Goal: Task Accomplishment & Management: Use online tool/utility

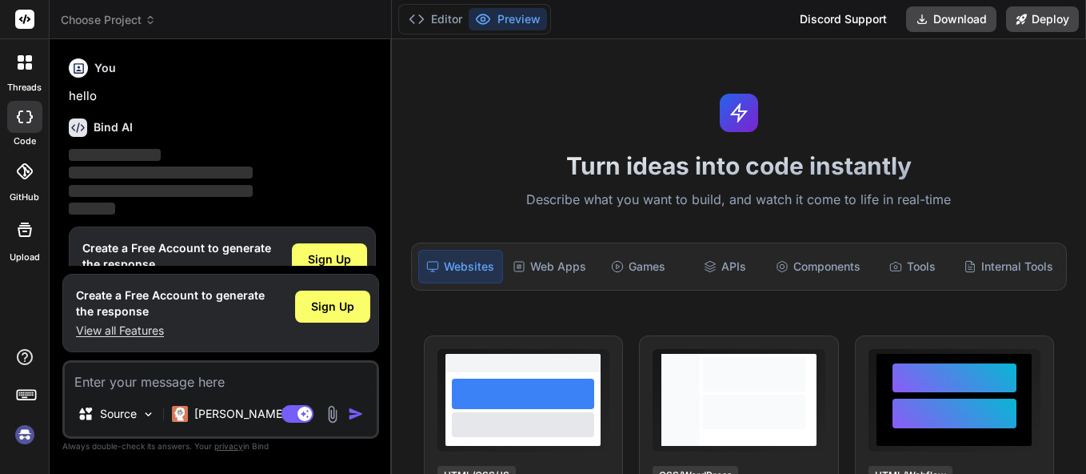
scroll to position [47, 0]
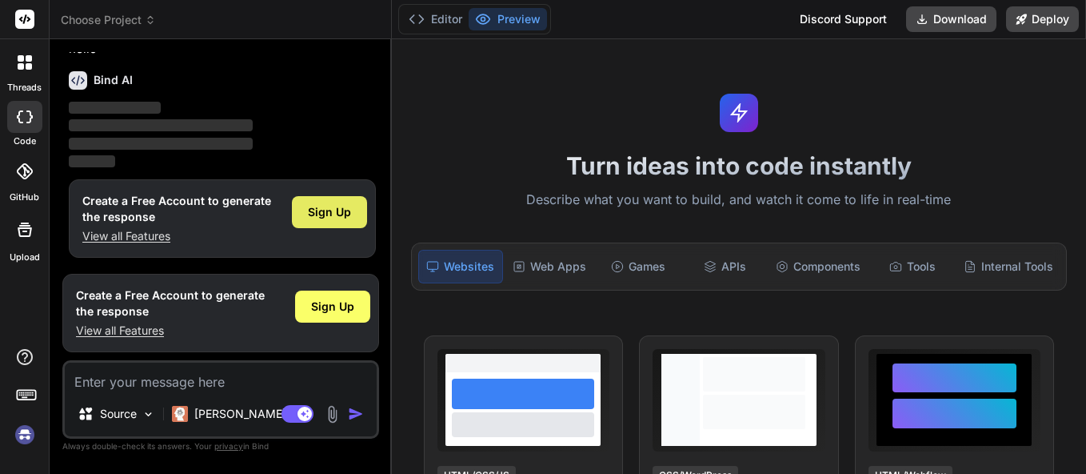
click at [294, 213] on div "Sign Up" at bounding box center [329, 212] width 75 height 32
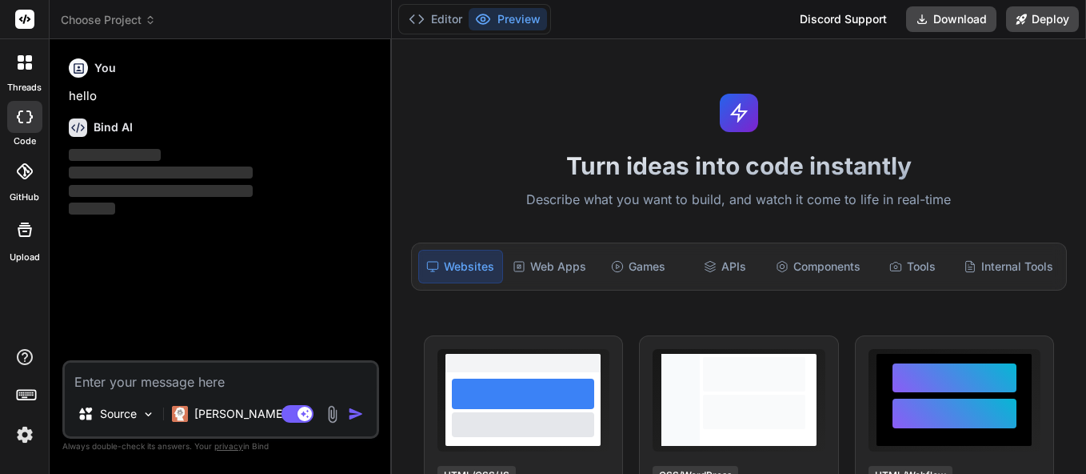
scroll to position [0, 0]
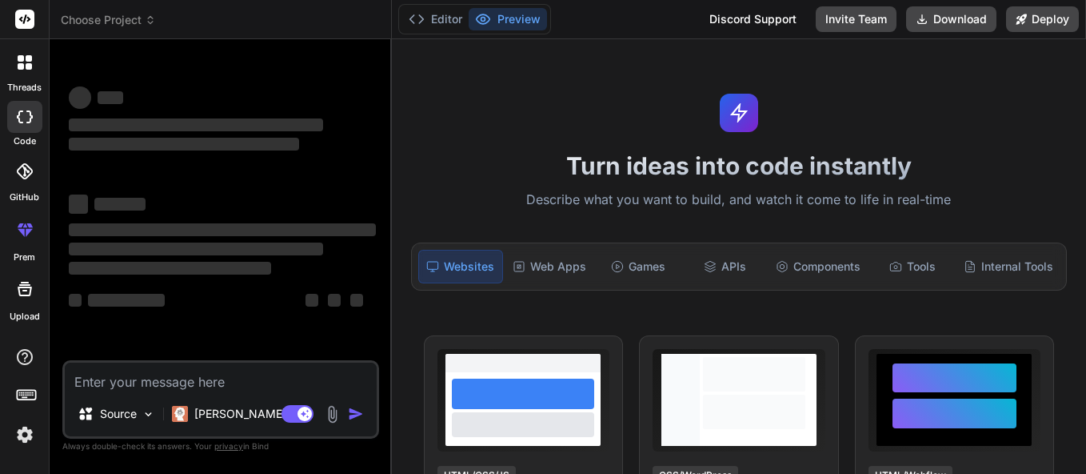
type textarea "x"
click at [212, 382] on textarea at bounding box center [221, 376] width 312 height 29
paste textarea "Block-scoped variable 'styles' used before its declaration.ts(2448) AssignmentF…"
type textarea "Block-scoped variable 'styles' used before its declaration.ts(2448) AssignmentF…"
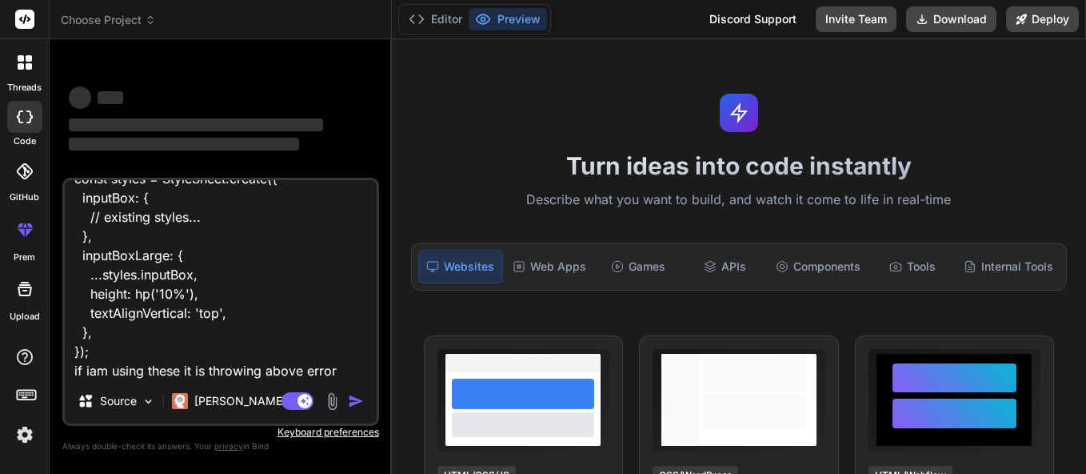
type textarea "x"
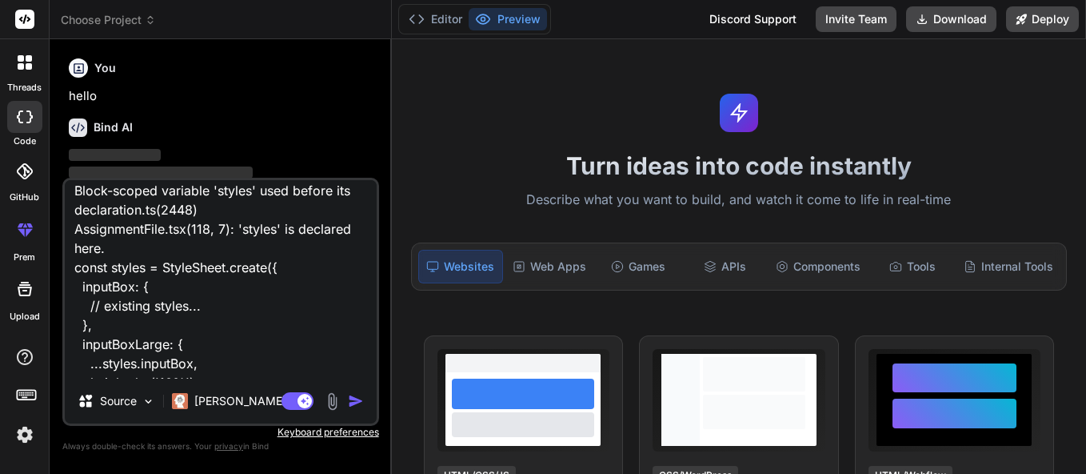
scroll to position [0, 0]
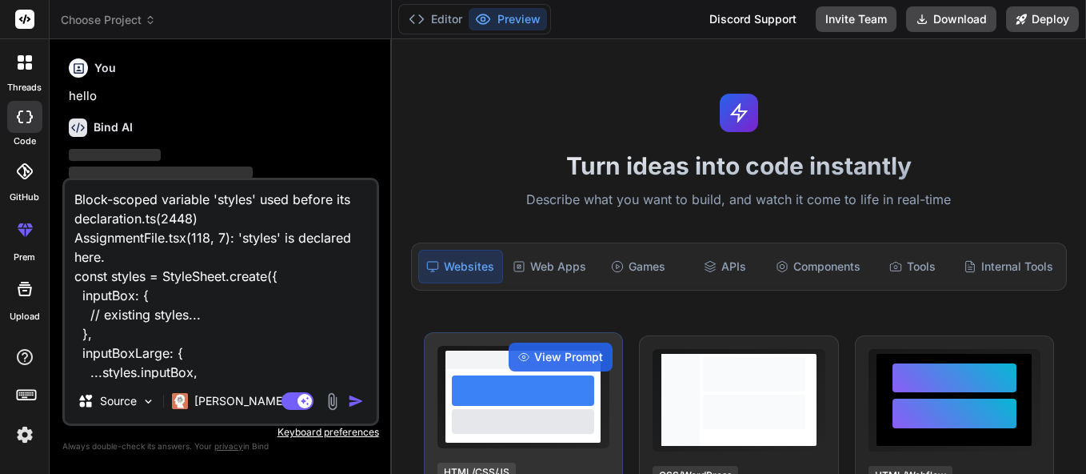
type textarea "Block-scoped variable 'styles' used before its declaration.ts(2448) AssignmentF…"
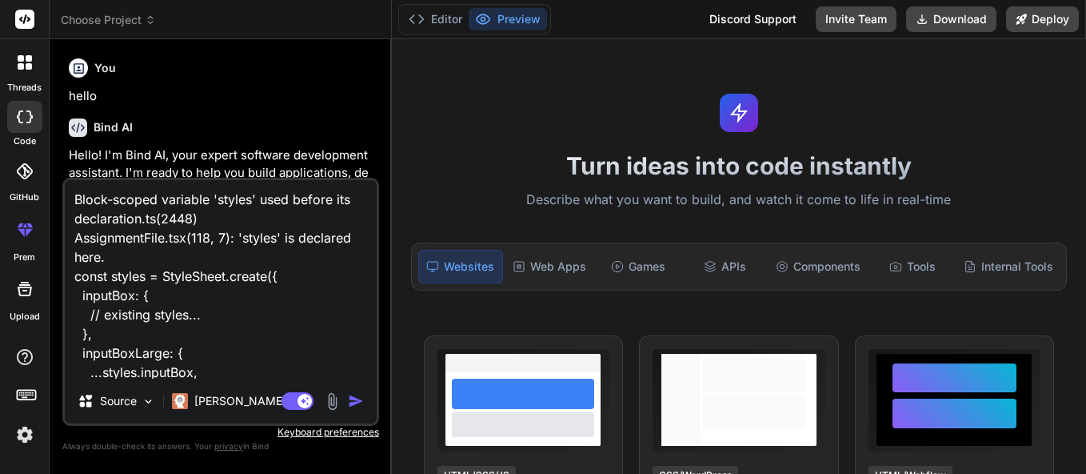
click at [137, 262] on textarea "Block-scoped variable 'styles' used before its declaration.ts(2448) AssignmentF…" at bounding box center [221, 279] width 312 height 198
type textarea "x"
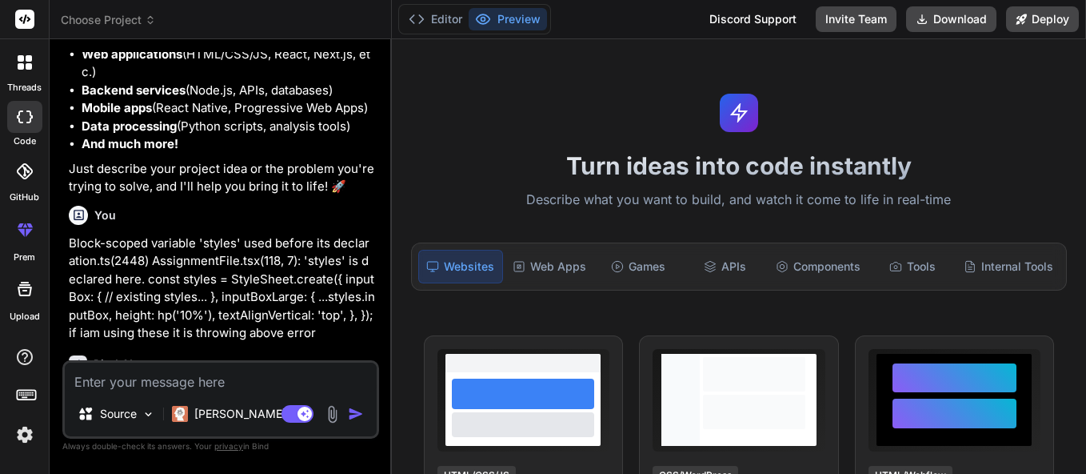
type textarea "z"
type textarea "x"
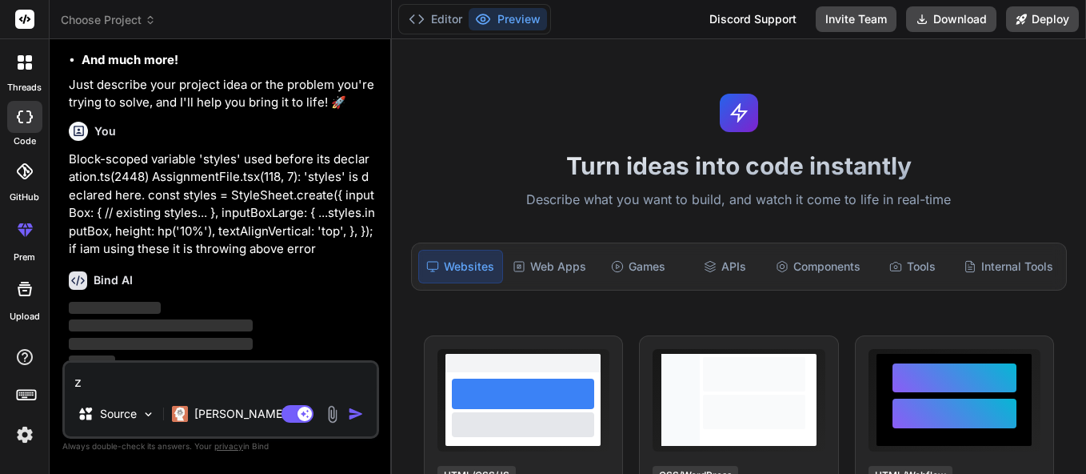
type textarea "zv"
type textarea "x"
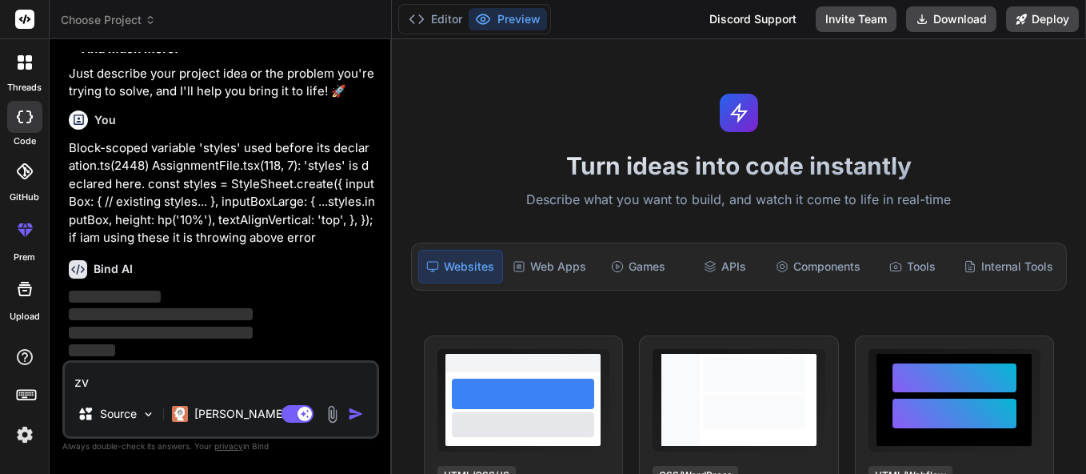
type textarea "z"
type textarea "x"
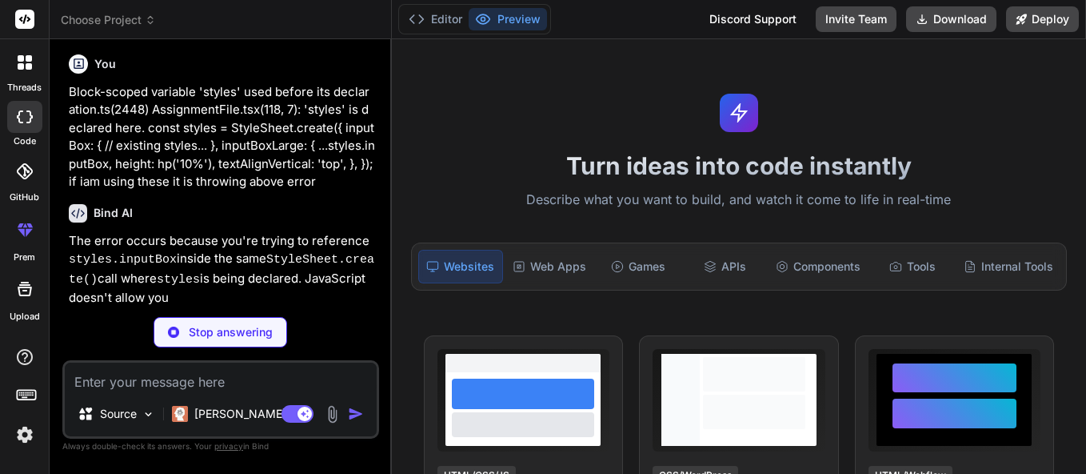
scroll to position [373, 0]
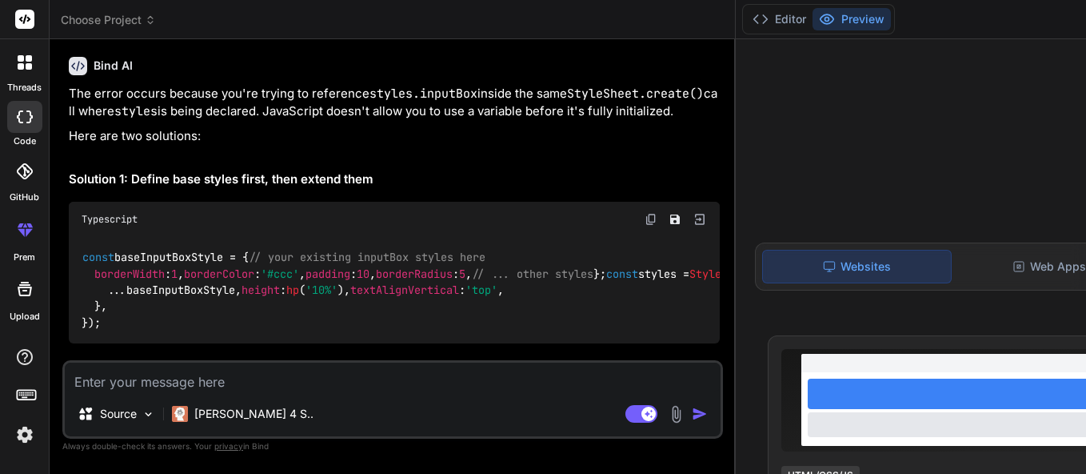
drag, startPoint x: 393, startPoint y: 253, endPoint x: 404, endPoint y: 250, distance: 11.5
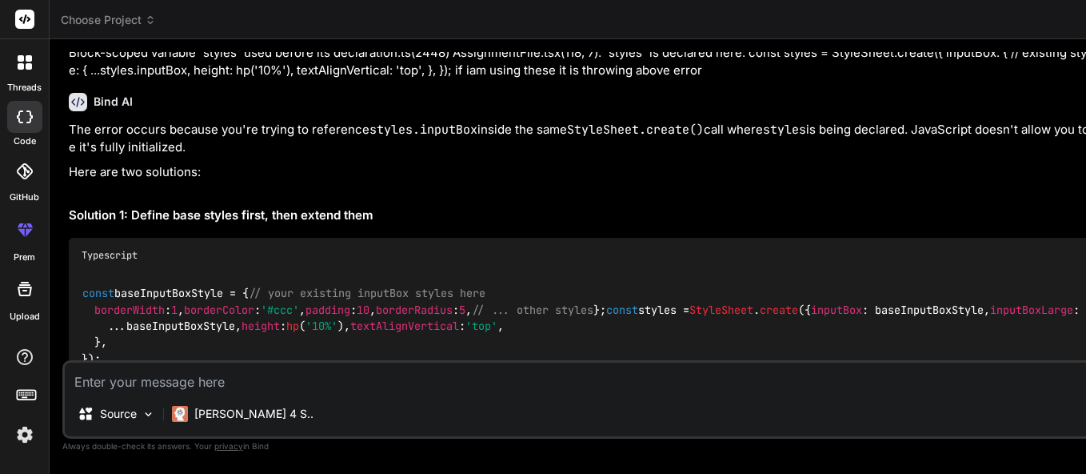
scroll to position [283, 0]
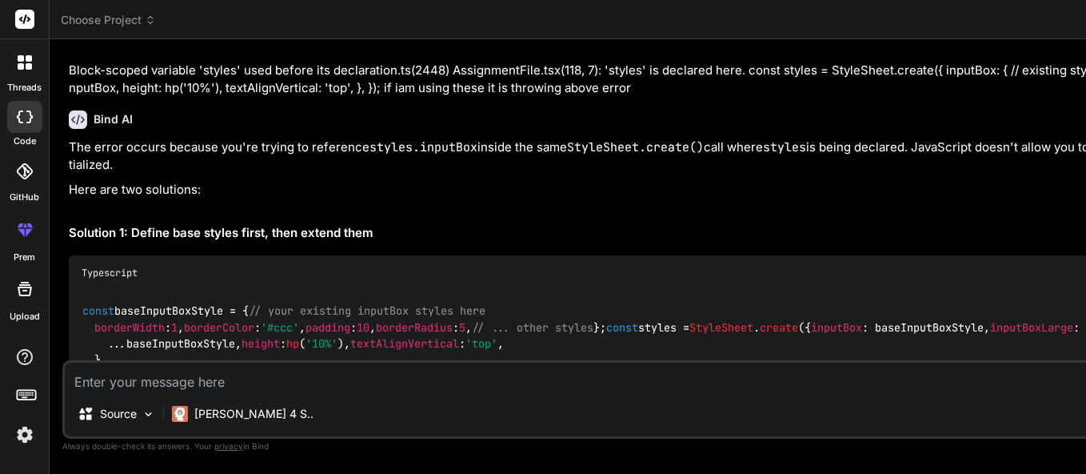
drag, startPoint x: 391, startPoint y: 279, endPoint x: 737, endPoint y: 298, distance: 346.1
click at [737, 298] on div "Choose Project Created with Pixso. Bind AI Web Search Created with Pixso. Code …" at bounding box center [1089, 237] width 2079 height 474
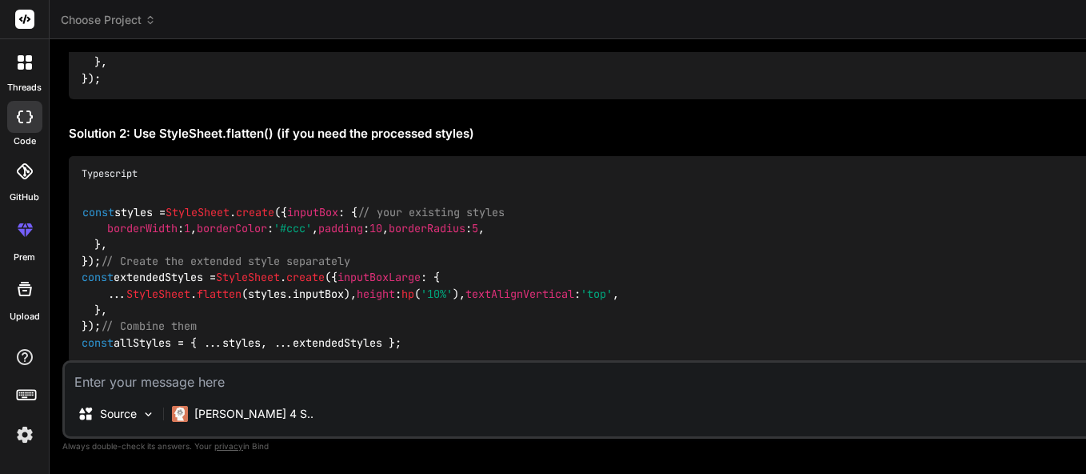
scroll to position [582, 0]
drag, startPoint x: 116, startPoint y: 196, endPoint x: 70, endPoint y: 102, distance: 104.8
click at [70, 99] on div "const baseInputBoxStyle = { // your existing inputBox styles here borderWidth :…" at bounding box center [675, 45] width 1213 height 107
click at [373, 99] on div "const baseInputBoxStyle = { // your existing inputBox styles here borderWidth :…" at bounding box center [675, 45] width 1213 height 107
click at [101, 99] on div "const baseInputBoxStyle = { // your existing inputBox styles here borderWidth :…" at bounding box center [675, 45] width 1213 height 107
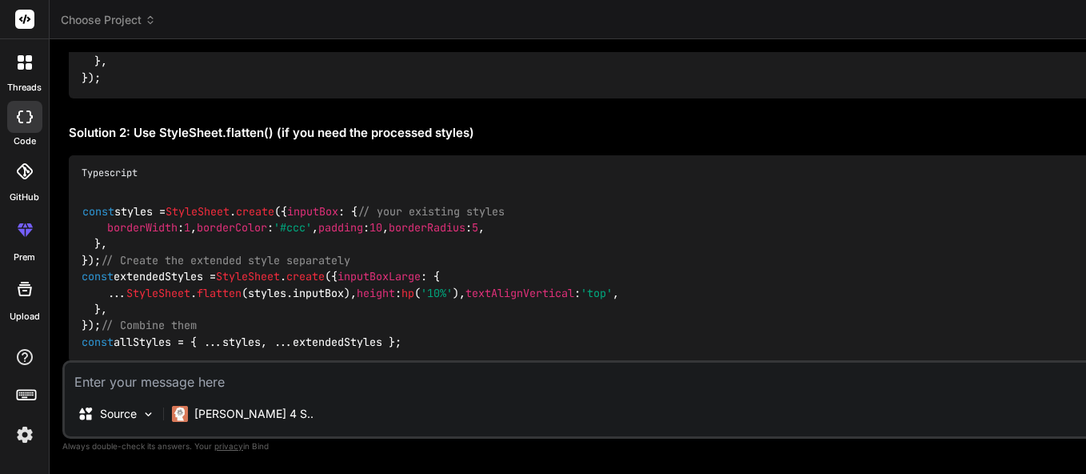
click at [101, 99] on div "const baseInputBoxStyle = { // your existing inputBox styles here borderWidth :…" at bounding box center [675, 45] width 1213 height 107
drag, startPoint x: 100, startPoint y: 194, endPoint x: 74, endPoint y: 94, distance: 104.0
click at [74, 94] on div "const baseInputBoxStyle = { // your existing inputBox styles here borderWidth :…" at bounding box center [675, 45] width 1213 height 107
click at [472, 36] on span "// ... other styles" at bounding box center [533, 29] width 122 height 14
drag, startPoint x: 118, startPoint y: 199, endPoint x: 64, endPoint y: 78, distance: 133.2
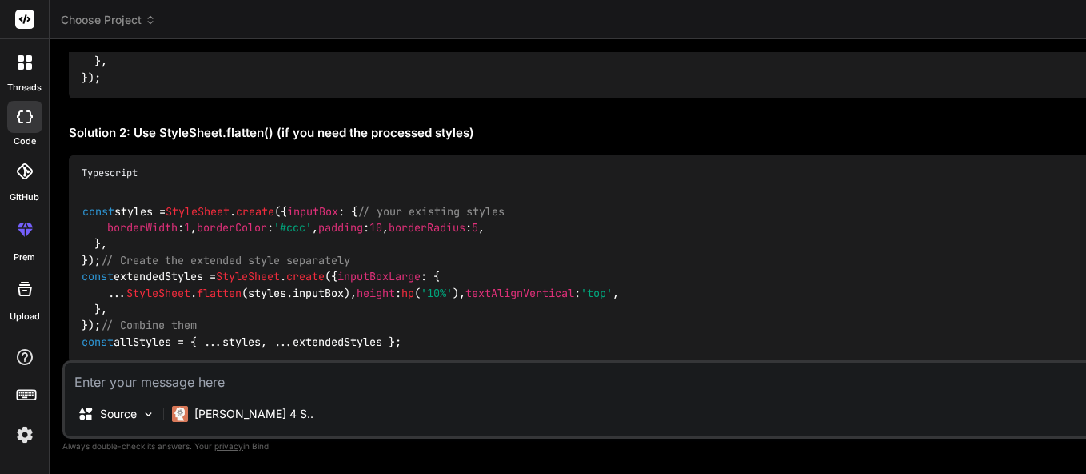
click at [64, 78] on div "You hello Bind AI Hello! I'm Bind AI, your expert software development assistan…" at bounding box center [673, 262] width 1222 height 421
click at [246, 99] on div "const baseInputBoxStyle = { // your existing inputBox styles here borderWidth :…" at bounding box center [675, 45] width 1213 height 107
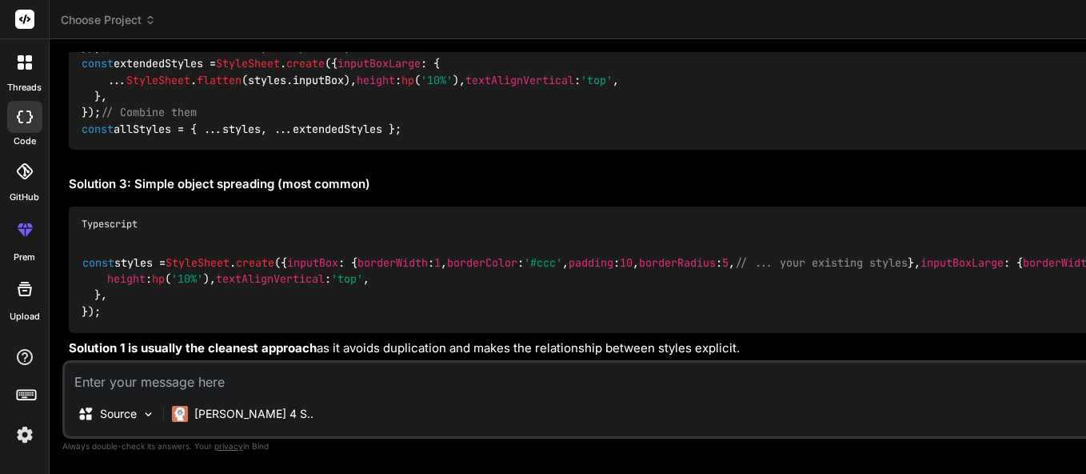
scroll to position [1504, 0]
click at [363, 384] on textarea at bounding box center [673, 376] width 1217 height 29
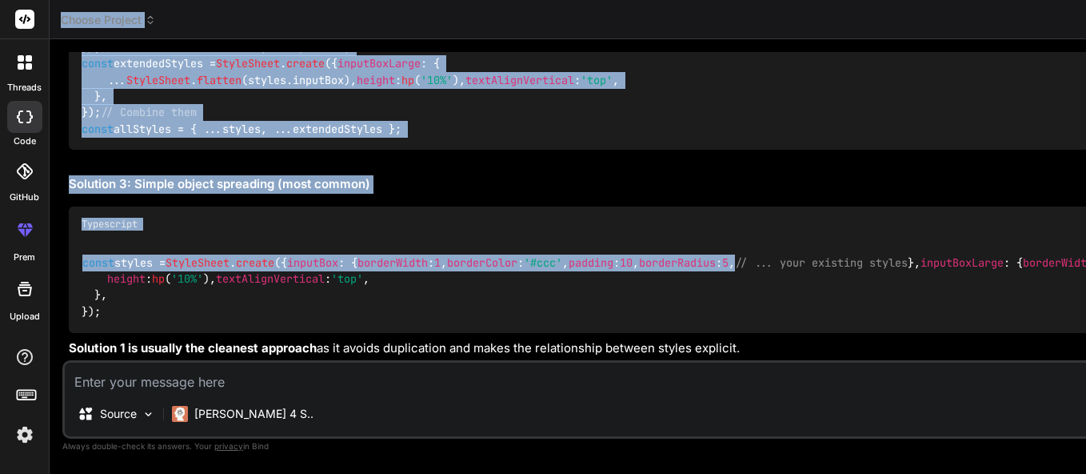
drag, startPoint x: 662, startPoint y: 42, endPoint x: 610, endPoint y: 98, distance: 76.4
click at [612, 98] on div "Choose Project Created with Pixso. Bind AI Web Search Created with Pixso. Code …" at bounding box center [674, 237] width 1248 height 474
click at [610, 242] on div "const styles = StyleSheet . create ({ inputBox : { borderWidth : 1 , borderColo…" at bounding box center [675, 287] width 1213 height 91
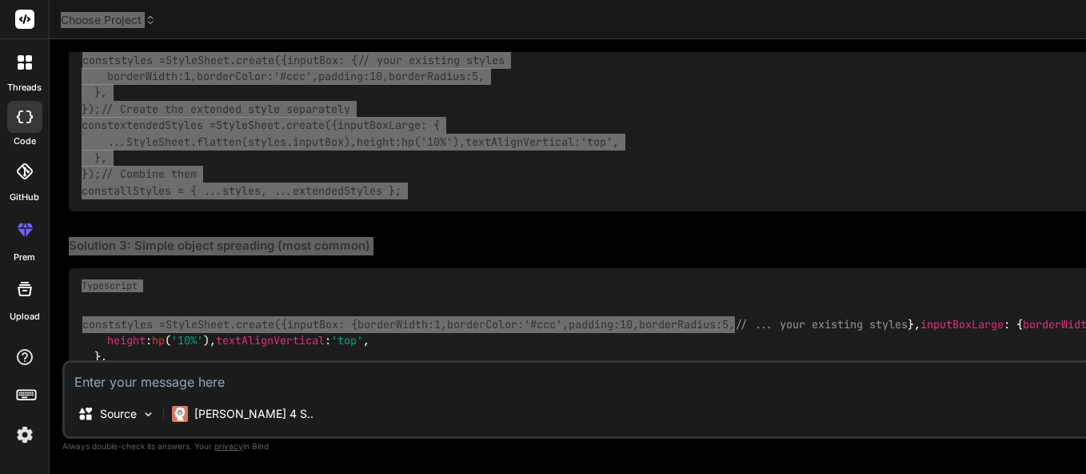
scroll to position [462, 0]
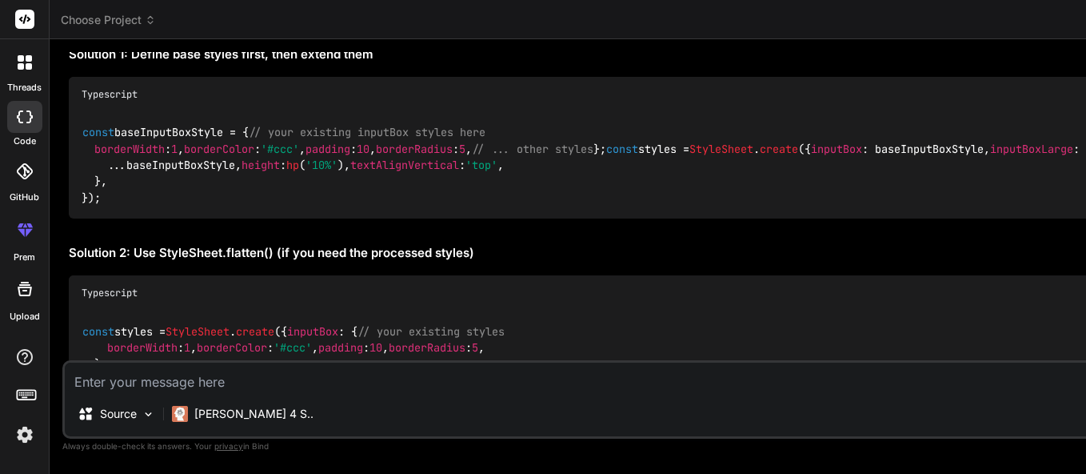
click at [17, 303] on div at bounding box center [25, 289] width 38 height 38
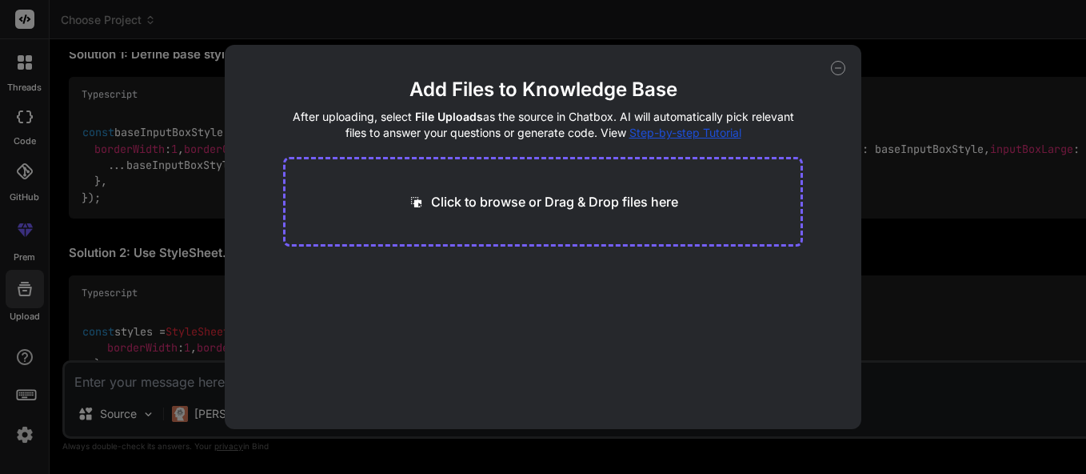
click at [567, 28] on div "Add Files to Knowledge Base After uploading, select File Uploads as the source …" at bounding box center [543, 237] width 1086 height 474
type textarea "x"
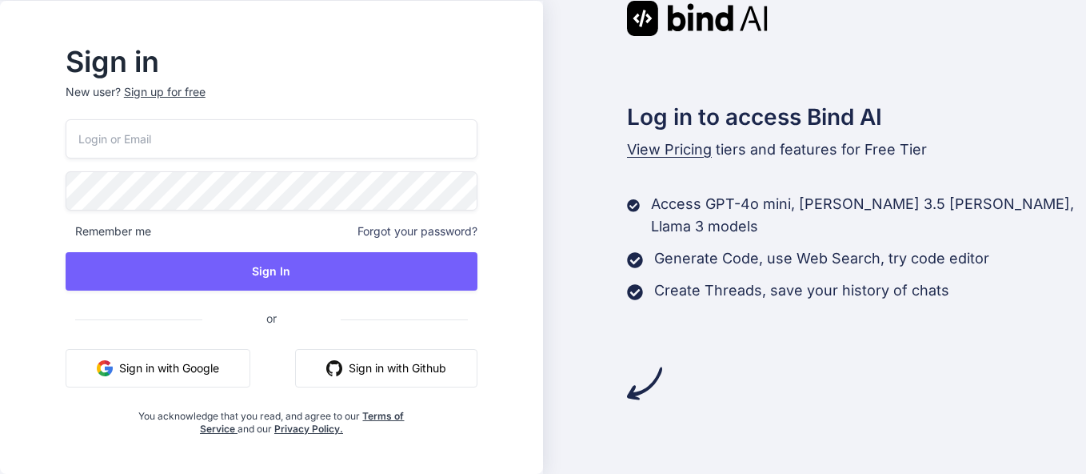
click at [282, 167] on div "Remember me Forgot your password? Sign In or Sign in with Google Sign in with G…" at bounding box center [272, 277] width 412 height 316
click at [282, 154] on input "email" at bounding box center [272, 138] width 412 height 39
type input "[EMAIL_ADDRESS][DOMAIN_NAME]"
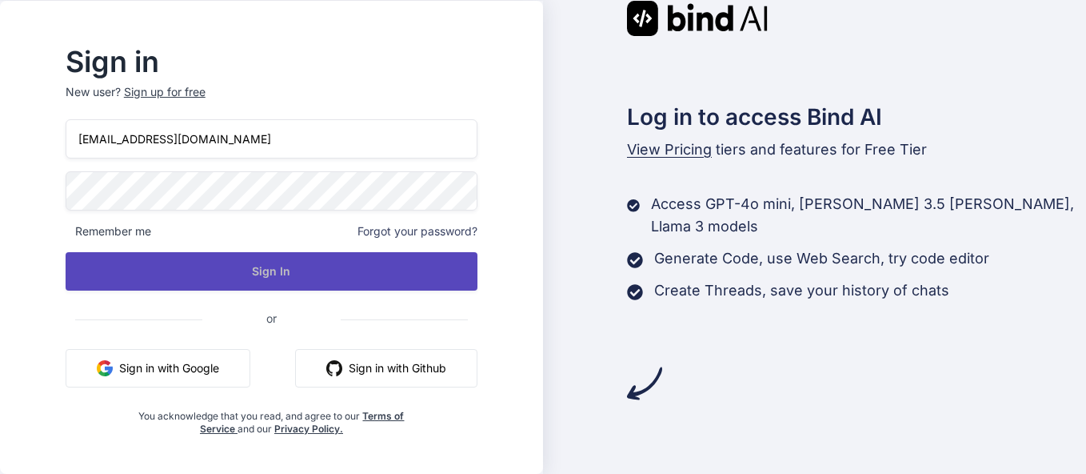
click at [250, 276] on button "Sign In" at bounding box center [272, 271] width 412 height 38
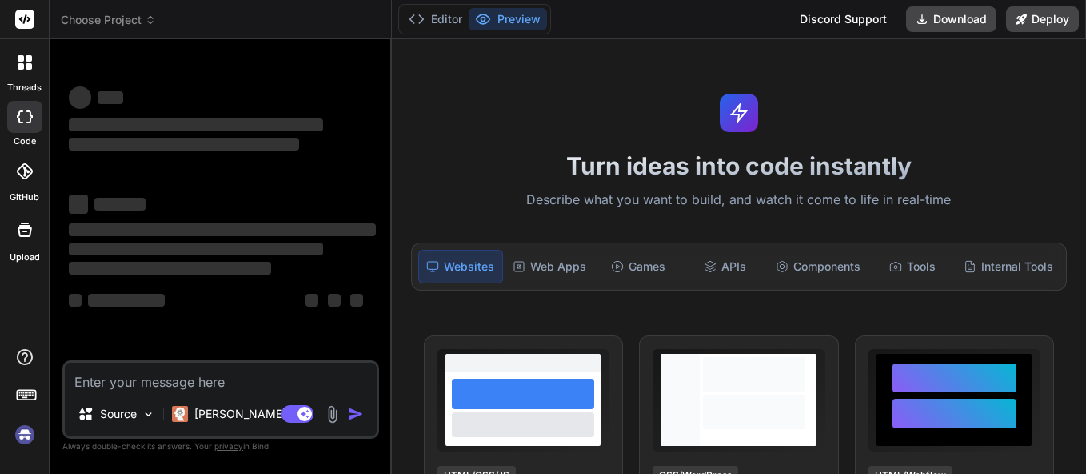
click at [175, 388] on textarea at bounding box center [221, 376] width 312 height 29
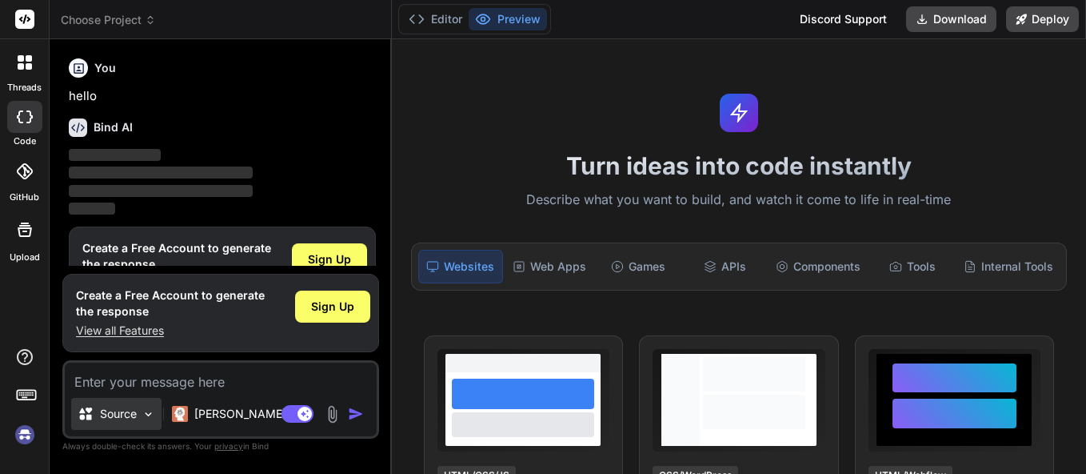
scroll to position [47, 0]
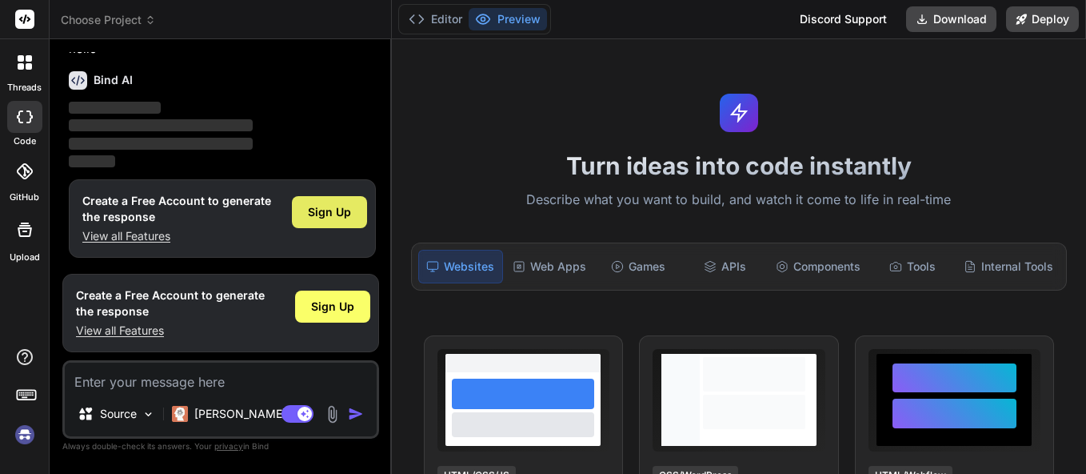
click at [326, 213] on span "Sign Up" at bounding box center [329, 212] width 43 height 16
type textarea "x"
click at [277, 372] on textarea at bounding box center [221, 376] width 312 height 29
paste textarea "import { View, Text, StyleSheet, TouchableOpacity, Image, ScrollView } from 're…"
type textarea "import { View, Text, StyleSheet, TouchableOpacity, Image, ScrollView } from 're…"
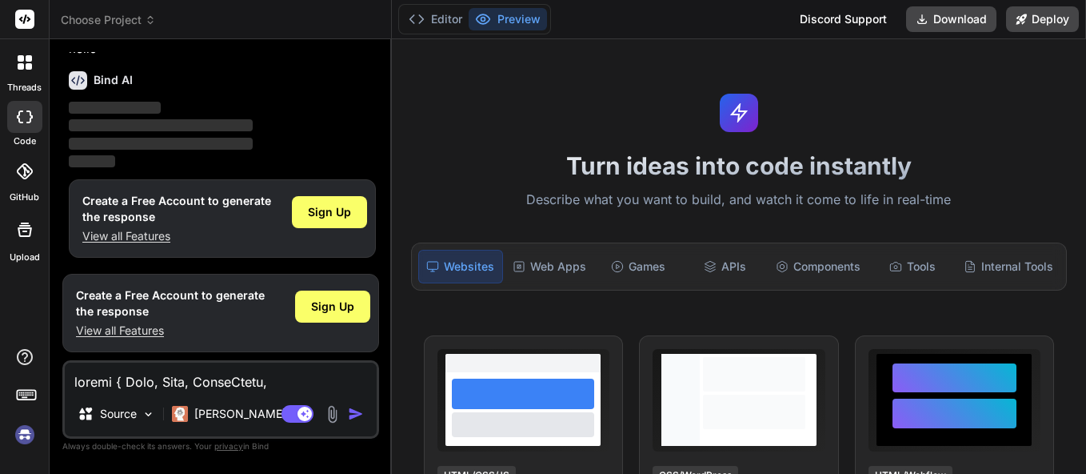
scroll to position [7700, 0]
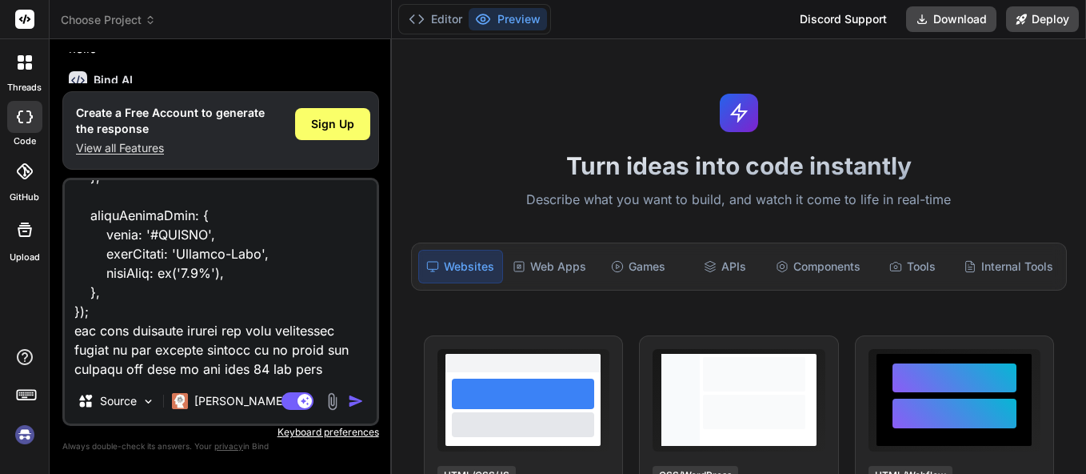
type textarea "x"
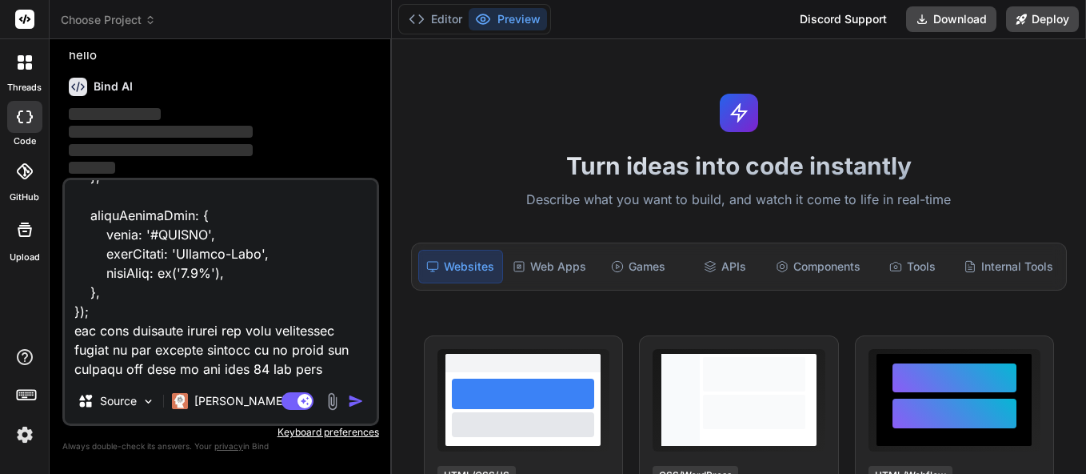
scroll to position [41, 0]
type textarea "import { View, Text, StyleSheet, TouchableOpacity, Image, ScrollView } from 're…"
click at [355, 397] on img "button" at bounding box center [356, 401] width 16 height 16
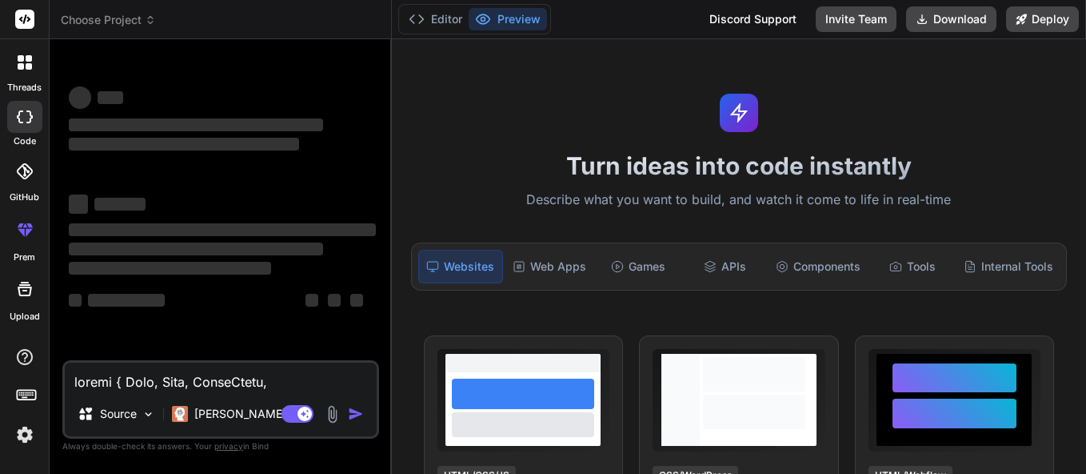
scroll to position [0, 0]
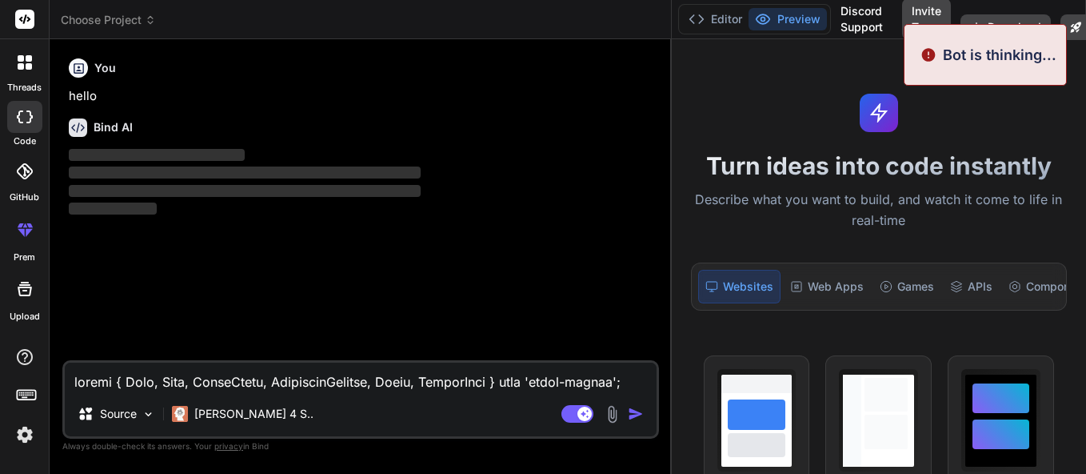
drag, startPoint x: 389, startPoint y: 216, endPoint x: 986, endPoint y: 218, distance: 597.5
click at [986, 218] on div "Choose Project Created with Pixso. Bind AI Web Search Created with Pixso. Code …" at bounding box center [568, 237] width 1037 height 474
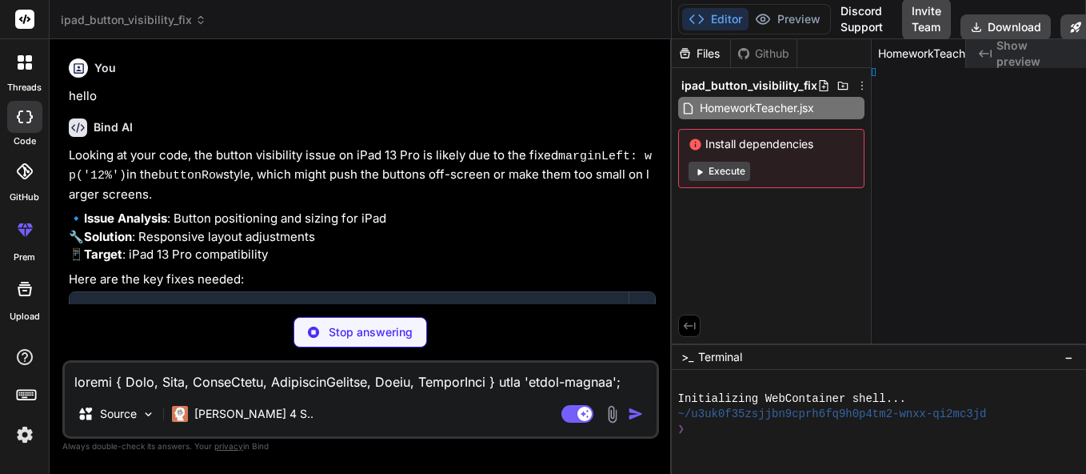
scroll to position [0, 63]
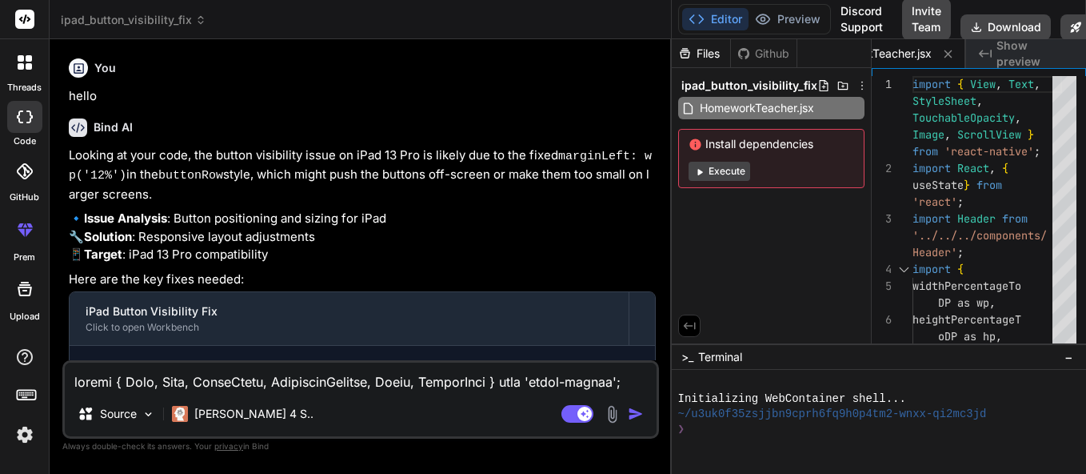
type textarea "x"
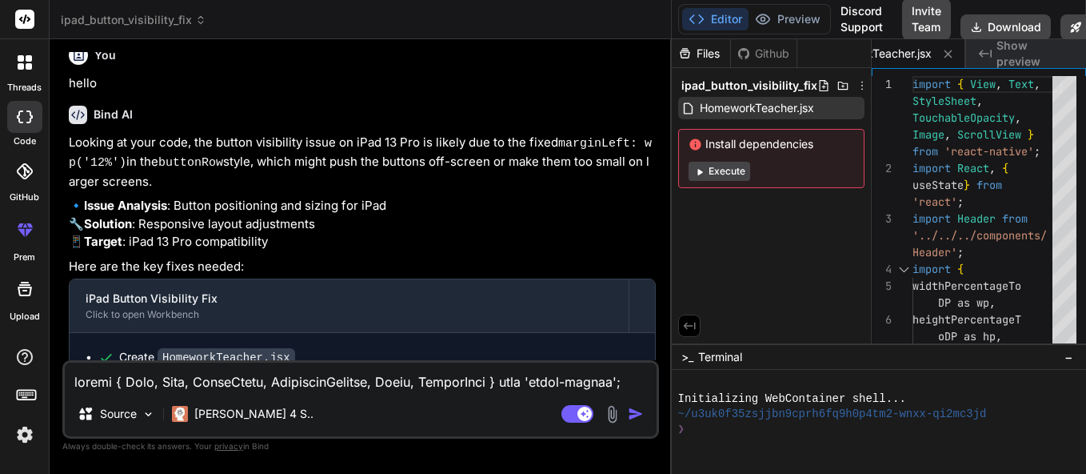
scroll to position [0, 0]
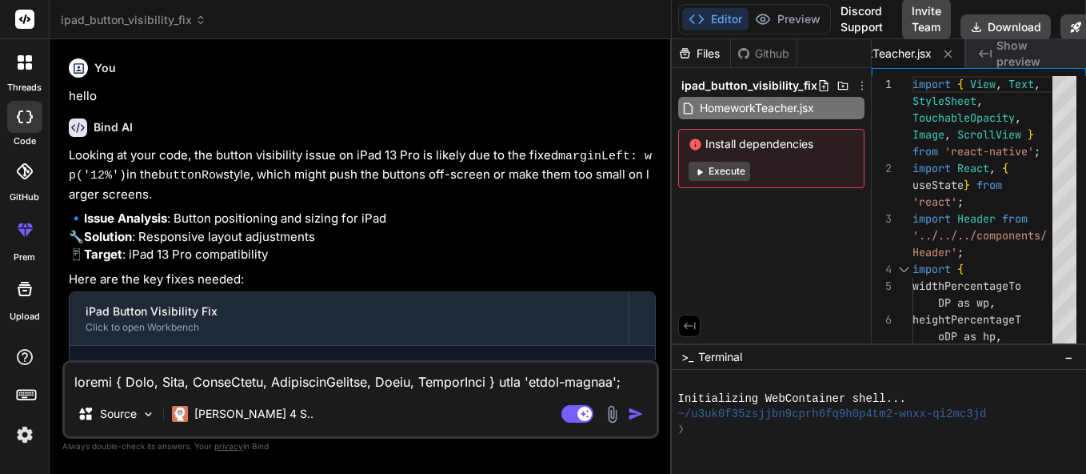
click at [457, 167] on p "Looking at your code, the button visibility issue on iPad 13 Pro is likely due …" at bounding box center [362, 175] width 587 height 58
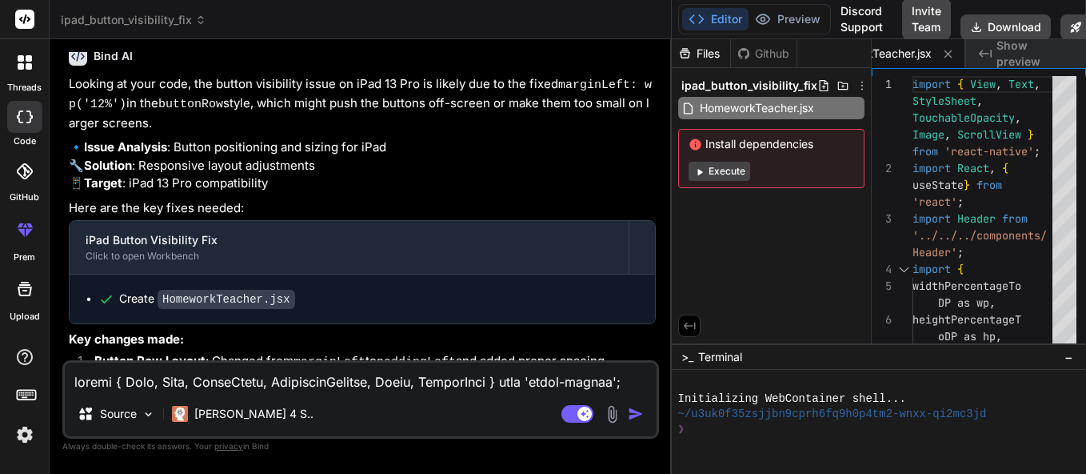
scroll to position [110, 0]
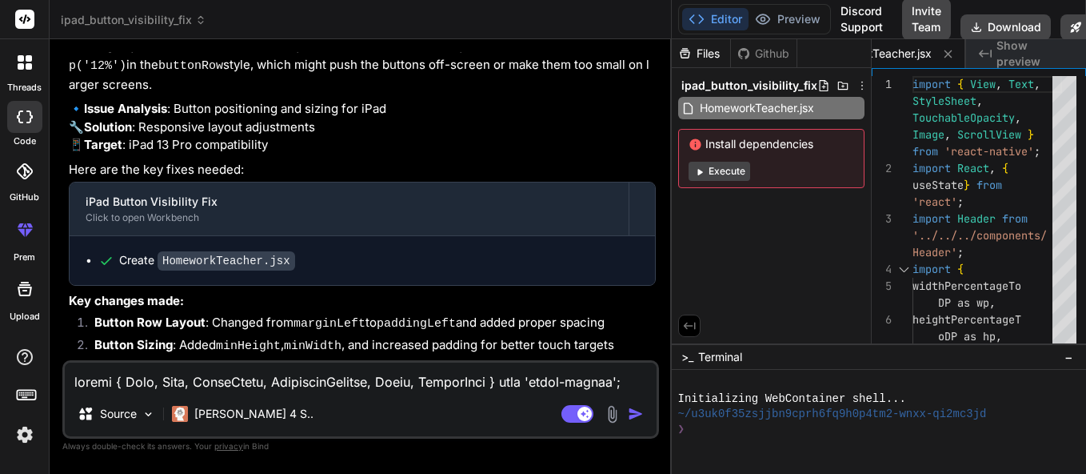
click at [838, 252] on div "Files Github ipad_button_visibility_fix HomeworkTeacher.jsx Install dependencie…" at bounding box center [772, 191] width 200 height 304
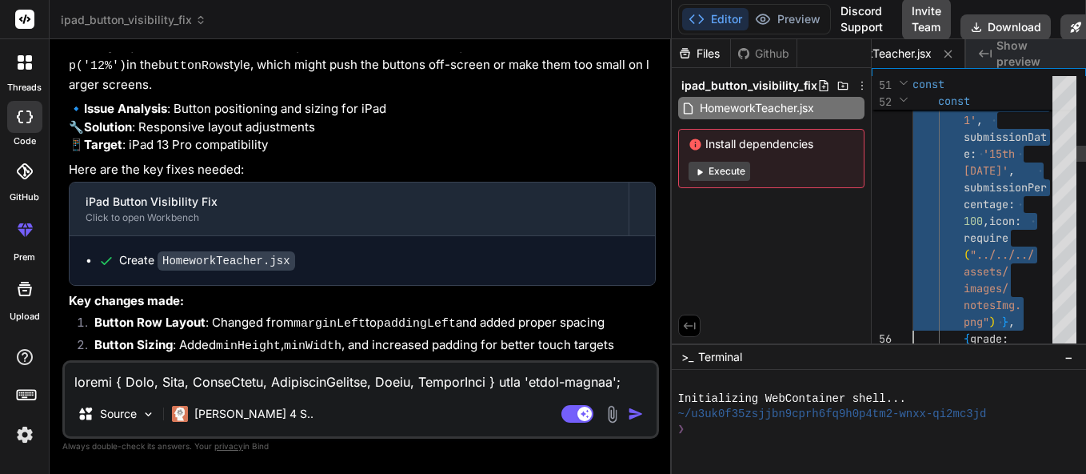
scroll to position [50, 0]
drag, startPoint x: 872, startPoint y: 254, endPoint x: 778, endPoint y: 251, distance: 94.4
click at [774, 263] on div "Files Github ipad_button_visibility_fix HomeworkTeacher.jsx Install dependencie…" at bounding box center [772, 191] width 200 height 304
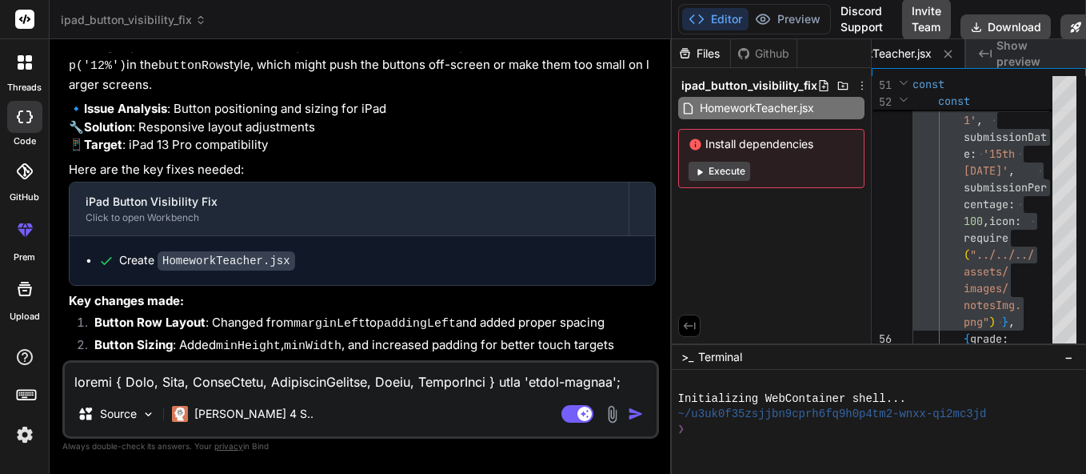
click at [1026, 58] on span "Show preview" at bounding box center [1035, 54] width 77 height 32
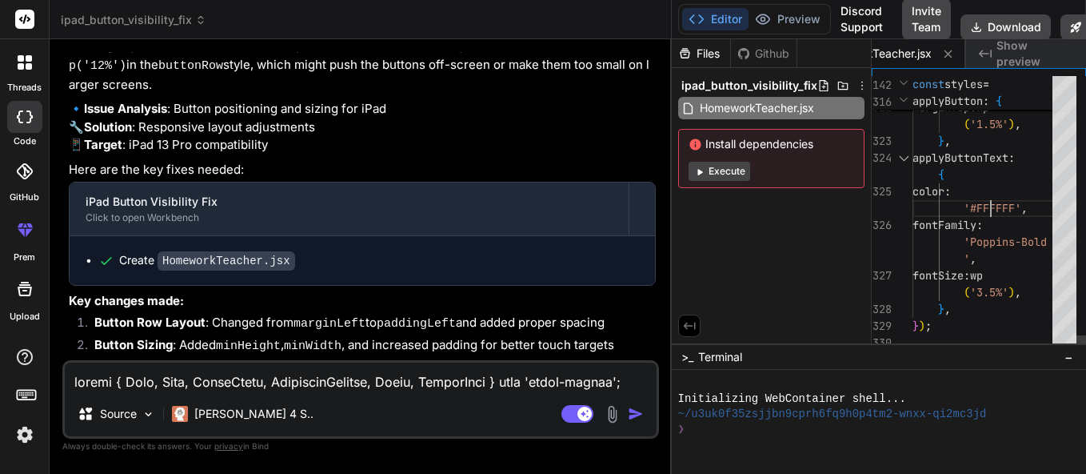
type textarea "applyButtonText: { color: '#FFFFFF', fontFamily: 'Poppins-Bold', fontSize: wp('…"
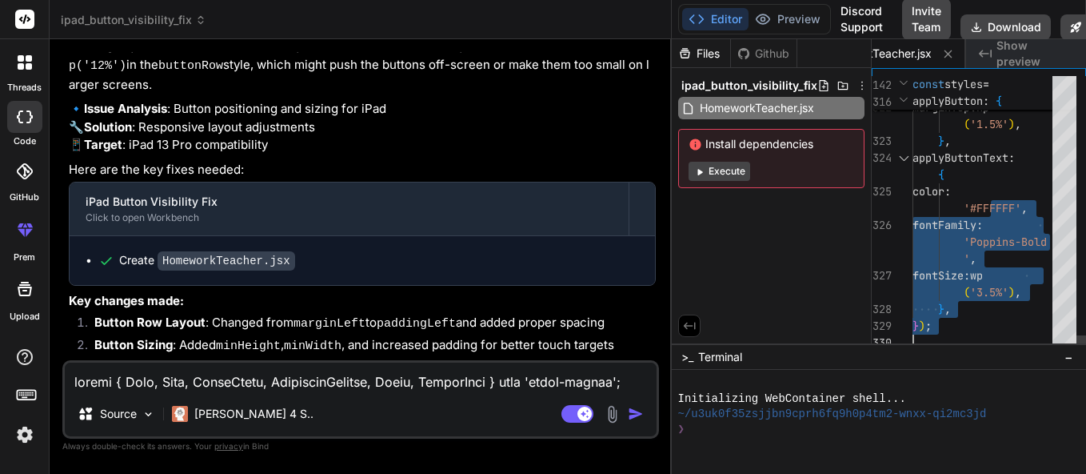
drag, startPoint x: 993, startPoint y: 195, endPoint x: 950, endPoint y: 506, distance: 313.4
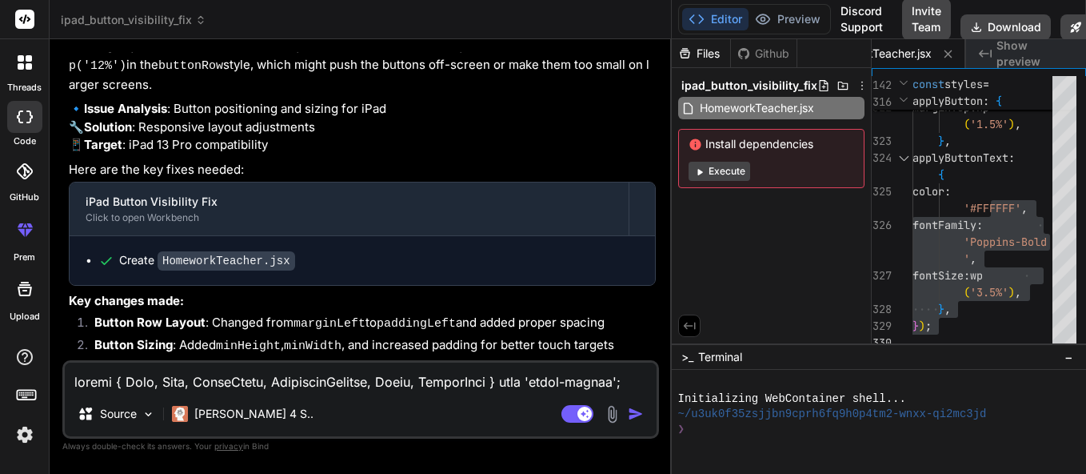
click at [725, 174] on button "Execute" at bounding box center [720, 171] width 62 height 19
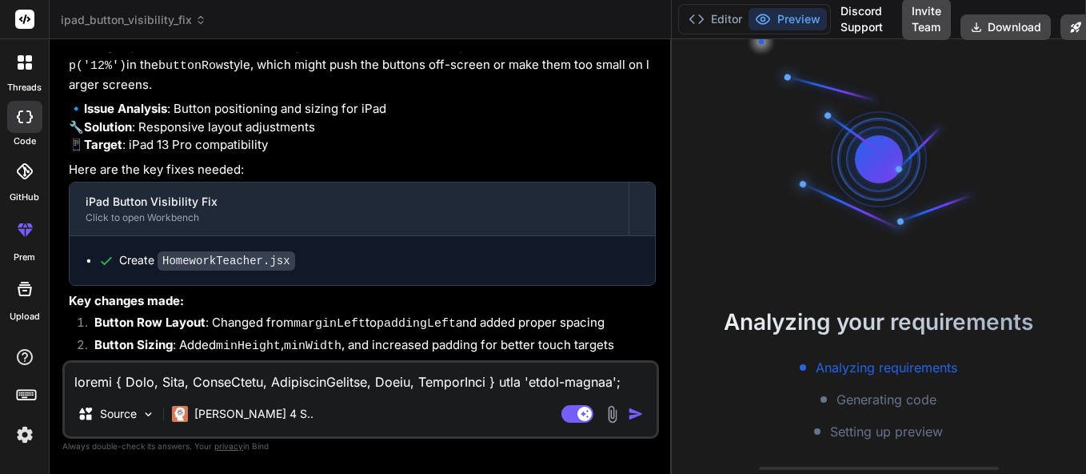
scroll to position [167, 0]
click at [774, 22] on button "Preview" at bounding box center [788, 19] width 78 height 22
type textarea "x"
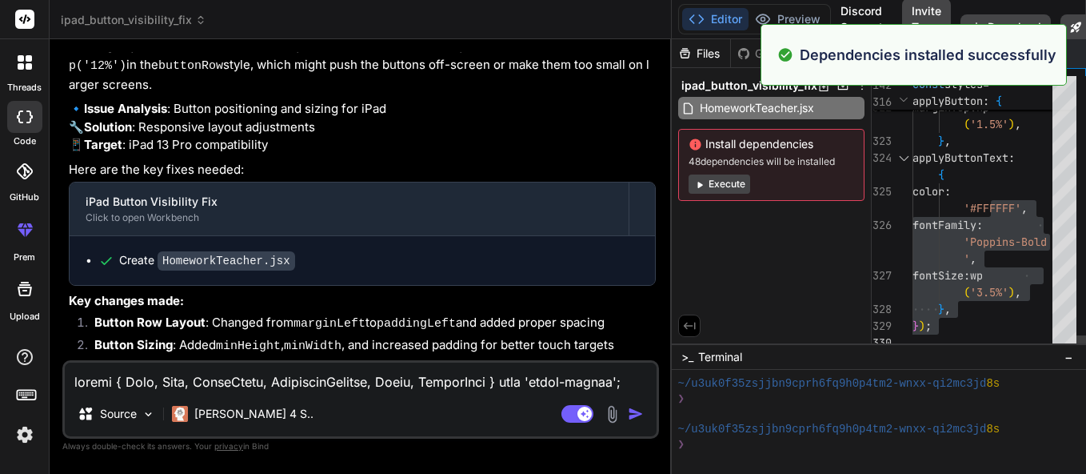
type textarea "});"
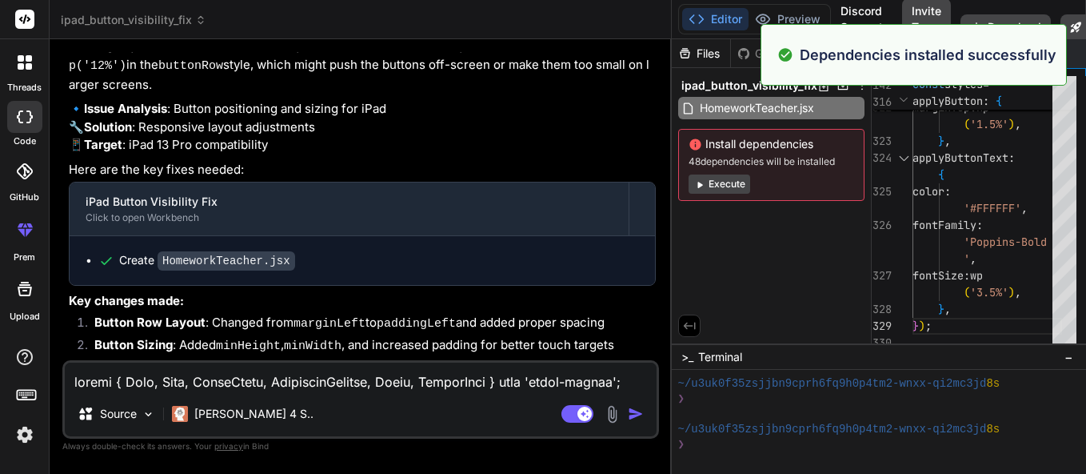
click at [740, 188] on button "Execute" at bounding box center [720, 183] width 62 height 19
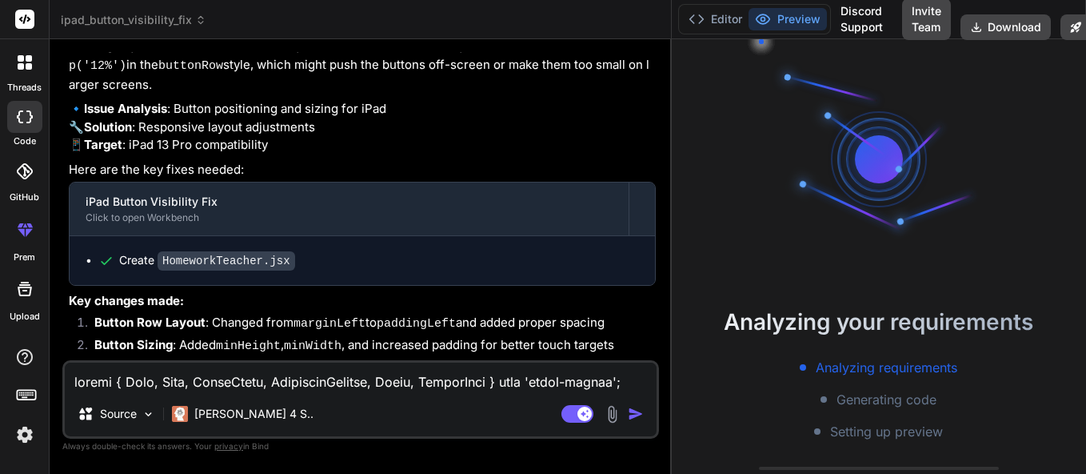
scroll to position [395, 0]
type textarea "x"
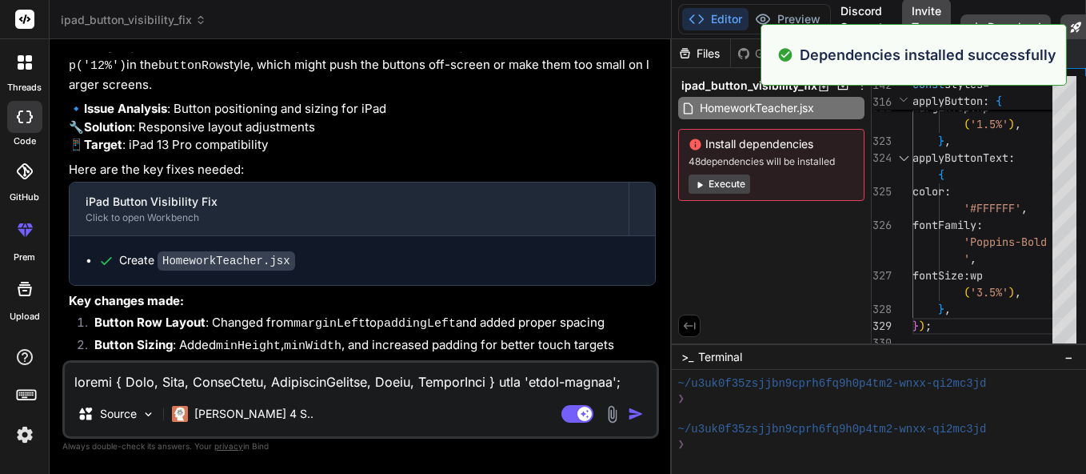
scroll to position [441, 0]
click at [837, 346] on div ">_ Terminal −" at bounding box center [879, 356] width 414 height 26
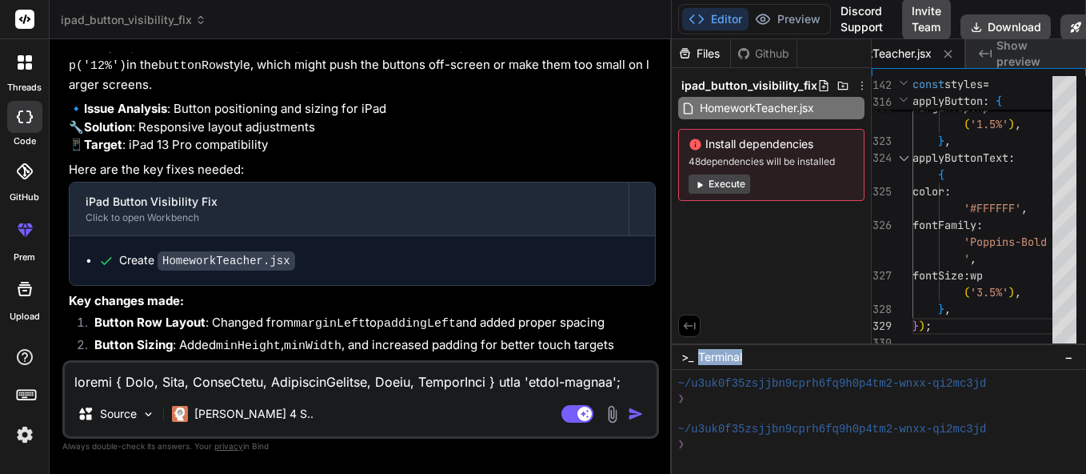
click at [837, 346] on div ">_ Terminal −" at bounding box center [879, 356] width 414 height 26
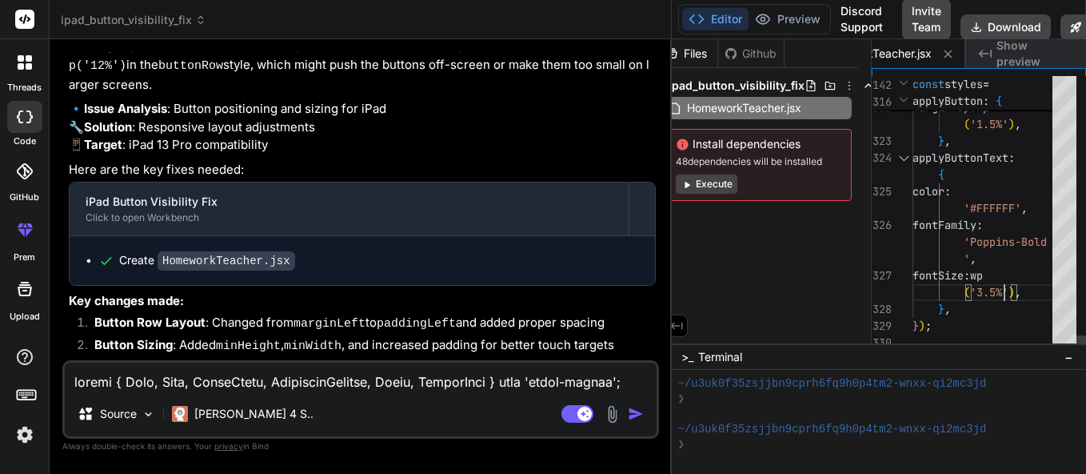
scroll to position [134, 0]
type textarea "import { View, Text, StyleSheet, TouchableOpacity, Image, ScrollView } from 're…"
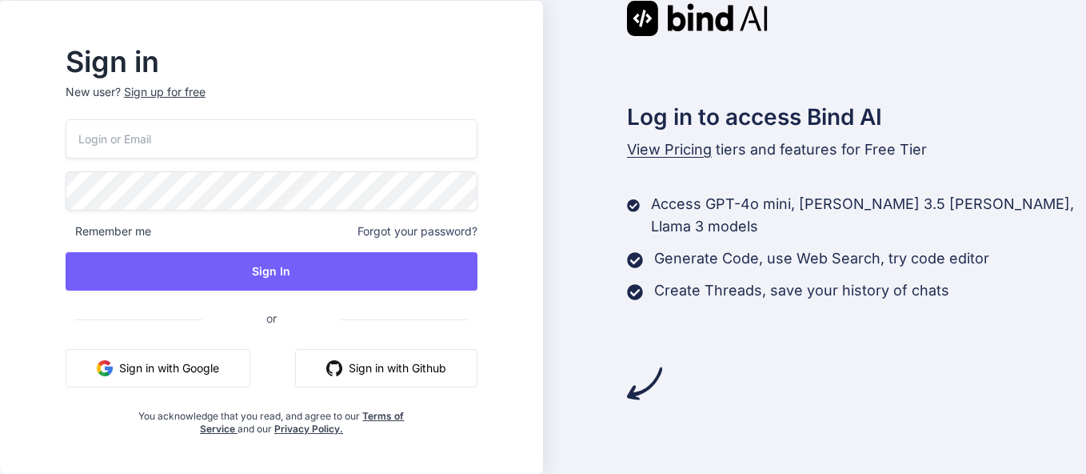
click at [243, 150] on input "email" at bounding box center [272, 138] width 412 height 39
type input "vyshnaviindana@gmail.com"
